Goal: Task Accomplishment & Management: Use online tool/utility

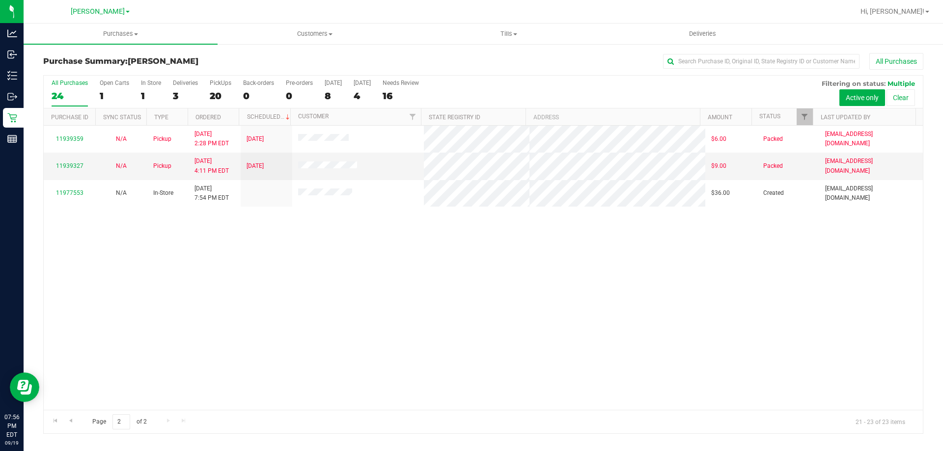
click at [426, 360] on div "11939359 N/A Pickup [DATE] 2:28 PM EDT 9/12/2025 $6.00 Packed [EMAIL_ADDRESS][D…" at bounding box center [483, 268] width 879 height 284
click at [411, 356] on div "11939359 N/A Pickup [DATE] 2:28 PM EDT 9/12/2025 $6.00 Packed [EMAIL_ADDRESS][D…" at bounding box center [483, 268] width 879 height 284
drag, startPoint x: 423, startPoint y: 289, endPoint x: 425, endPoint y: 283, distance: 6.1
click at [425, 284] on div "11939359 N/A Pickup [DATE] 2:28 PM EDT 9/12/2025 $6.00 Packed [EMAIL_ADDRESS][D…" at bounding box center [483, 268] width 879 height 284
click at [376, 286] on div "11939359 N/A Pickup [DATE] 2:28 PM EDT 9/12/2025 $6.00 Packed [EMAIL_ADDRESS][D…" at bounding box center [483, 268] width 879 height 284
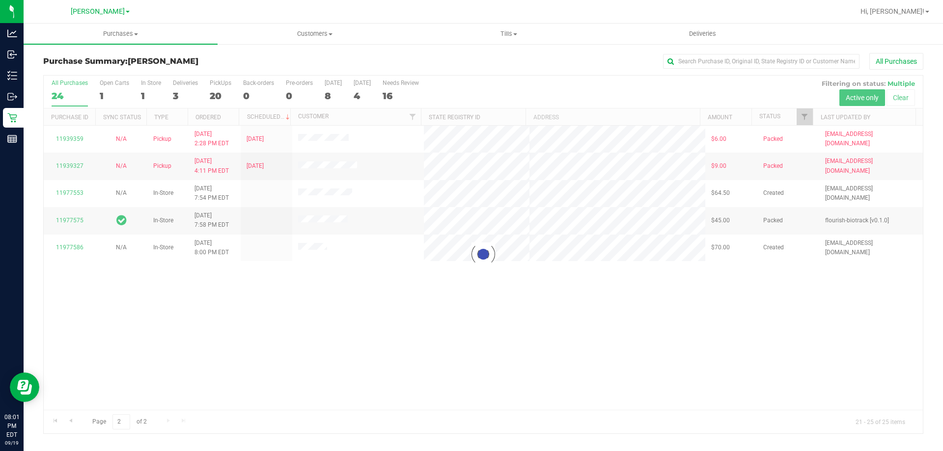
drag, startPoint x: 219, startPoint y: 312, endPoint x: 213, endPoint y: 302, distance: 11.6
click at [217, 310] on div at bounding box center [483, 255] width 879 height 358
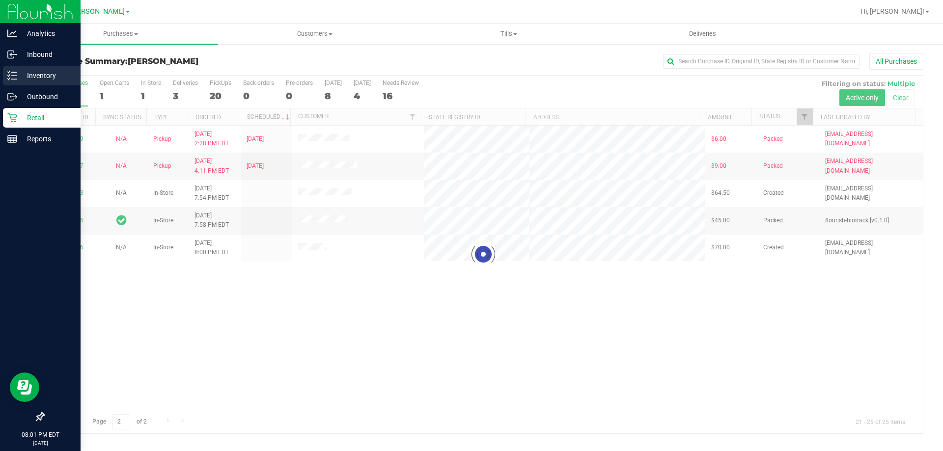
click at [16, 76] on line at bounding box center [13, 76] width 5 height 0
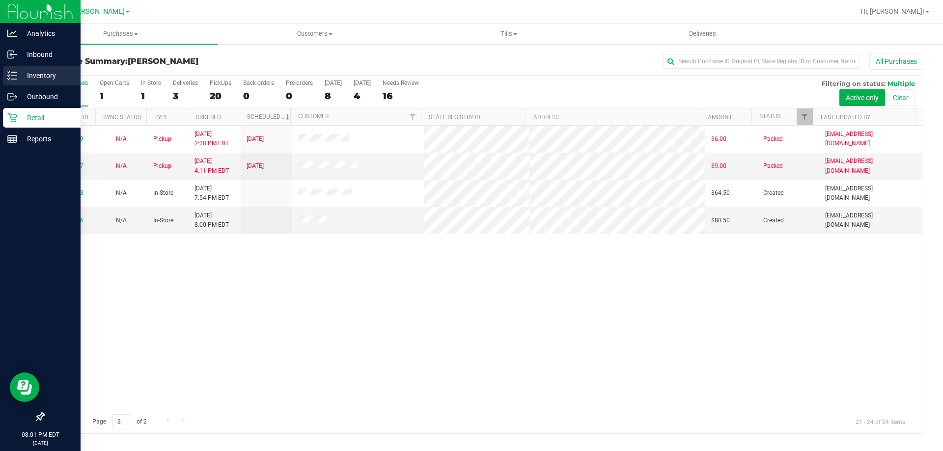
click at [18, 77] on p "Inventory" at bounding box center [46, 76] width 59 height 12
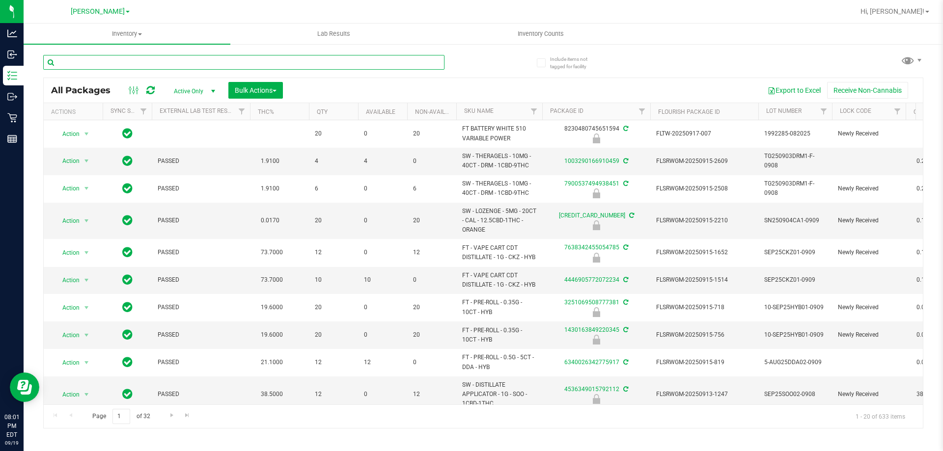
click at [162, 61] on input "text" at bounding box center [243, 62] width 401 height 15
type input "t12"
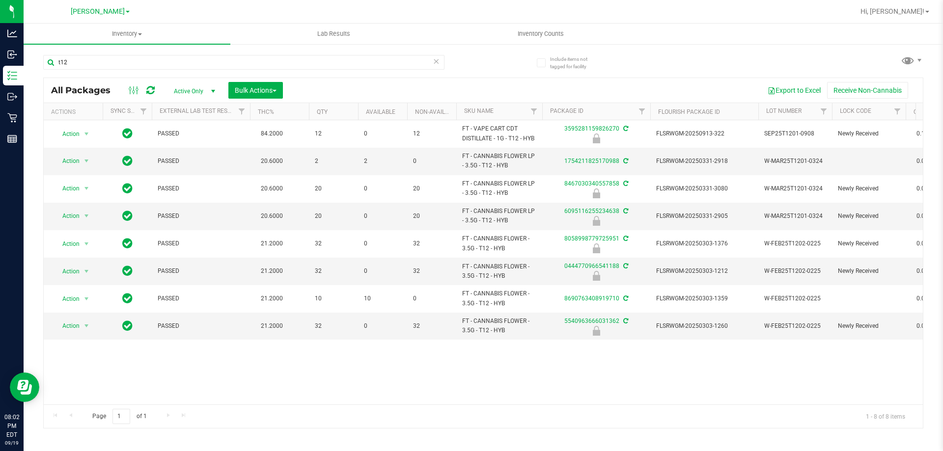
click at [470, 376] on div "Action Action Edit attributes Global inventory Locate package Package audit log…" at bounding box center [483, 262] width 879 height 284
click at [279, 16] on div at bounding box center [515, 11] width 678 height 19
